Goal: Information Seeking & Learning: Check status

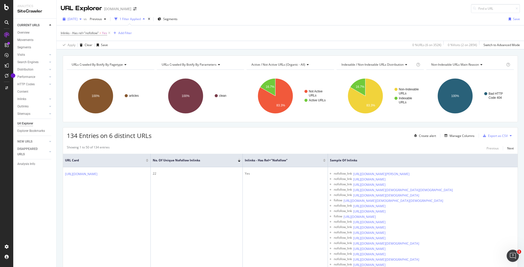
click at [82, 19] on icon "button" at bounding box center [81, 19] width 2 height 3
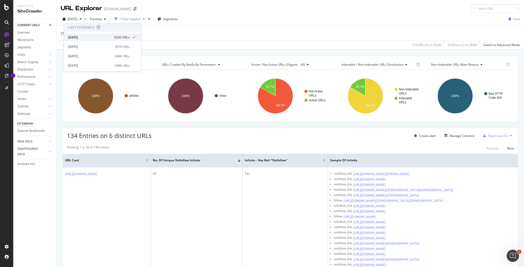
click at [93, 38] on div "[DATE]" at bounding box center [89, 37] width 43 height 5
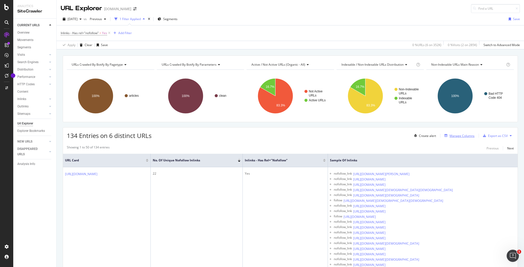
click at [460, 135] on div "Manage Columns" at bounding box center [461, 136] width 25 height 4
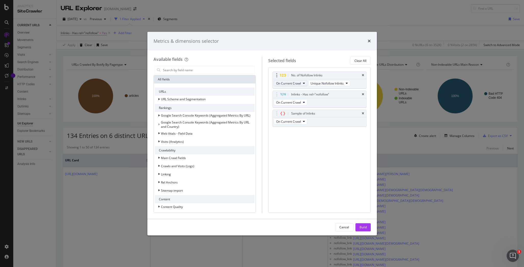
click at [301, 84] on button "On Current Crawl" at bounding box center [290, 83] width 33 height 6
click at [301, 102] on span "On Compared Crawl" at bounding box center [292, 102] width 29 height 5
click at [362, 227] on div "Build" at bounding box center [362, 227] width 7 height 4
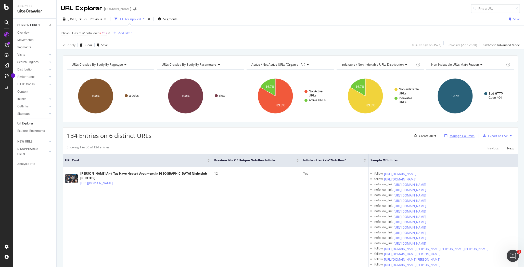
click at [463, 135] on div "Manage Columns" at bounding box center [461, 136] width 25 height 4
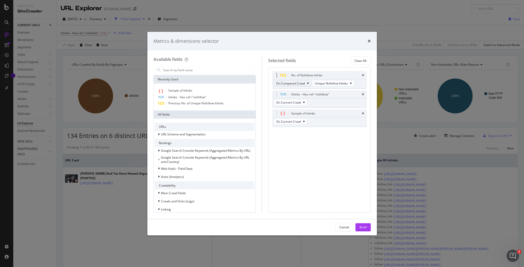
click at [304, 83] on span "On Compared Crawl" at bounding box center [290, 83] width 29 height 4
click at [300, 91] on span "On Current Crawl" at bounding box center [292, 92] width 29 height 5
click at [360, 228] on div "Build" at bounding box center [362, 227] width 7 height 4
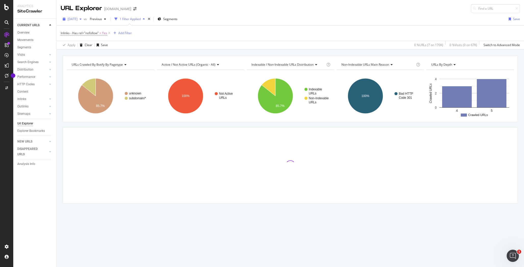
click at [82, 19] on icon "button" at bounding box center [81, 19] width 2 height 3
click at [254, 24] on div "2025 Aug. 31st vs Previous 1 Filter Applied Segments Save" at bounding box center [290, 20] width 467 height 10
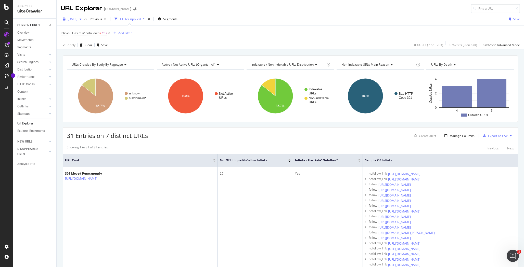
click at [77, 20] on span "2025 Aug. 31st" at bounding box center [73, 19] width 10 height 4
click at [87, 36] on div "2025 Aug. 31st" at bounding box center [81, 37] width 27 height 5
